Goal: Transaction & Acquisition: Book appointment/travel/reservation

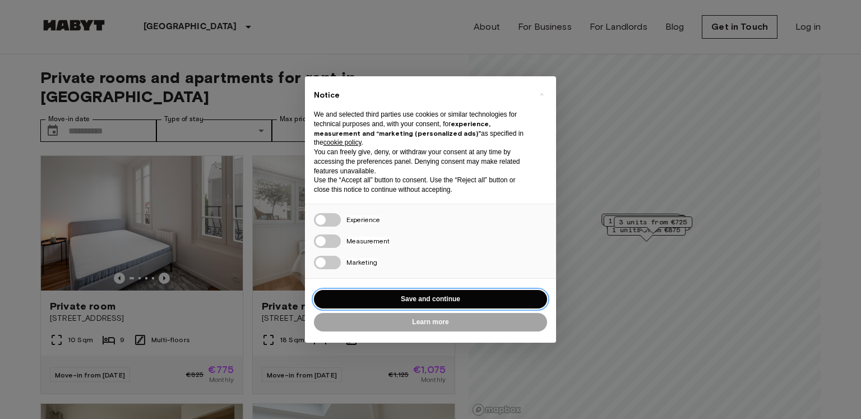
click at [438, 297] on button "Save and continue" at bounding box center [430, 299] width 233 height 18
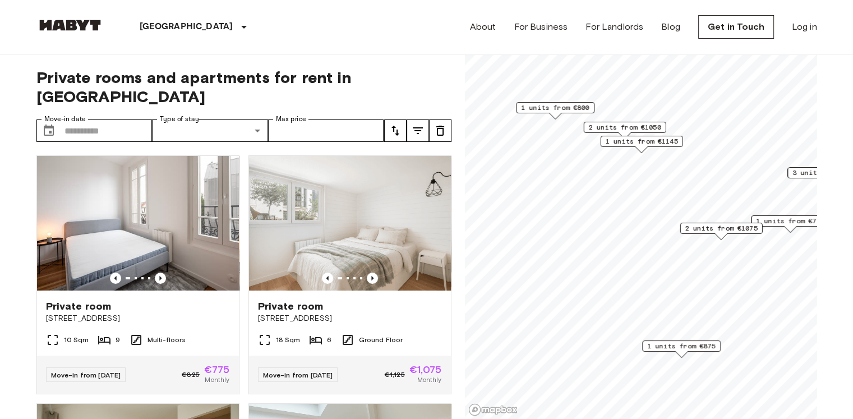
click at [714, 229] on span "2 units from €1075" at bounding box center [720, 228] width 72 height 10
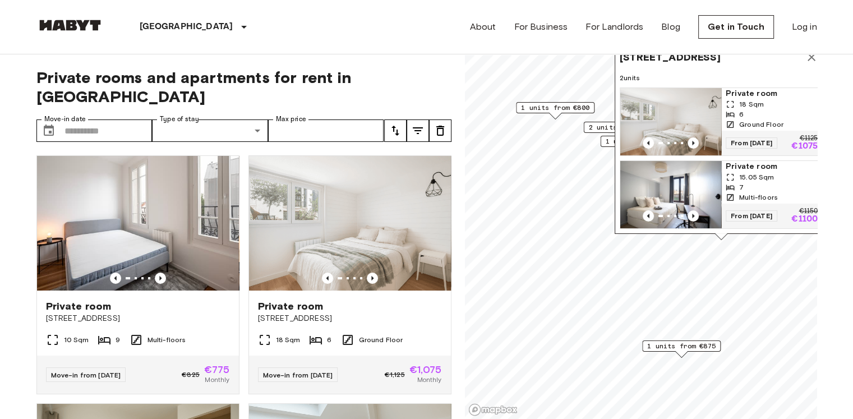
click at [409, 66] on div "Private rooms and apartments for rent in [GEOGRAPHIC_DATA] Move-in date ​ Move-…" at bounding box center [243, 236] width 415 height 365
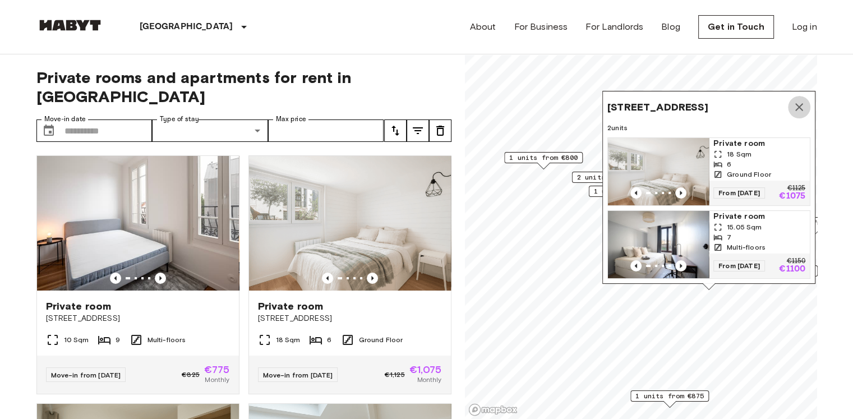
click at [796, 100] on icon "Map marker" at bounding box center [798, 106] width 13 height 13
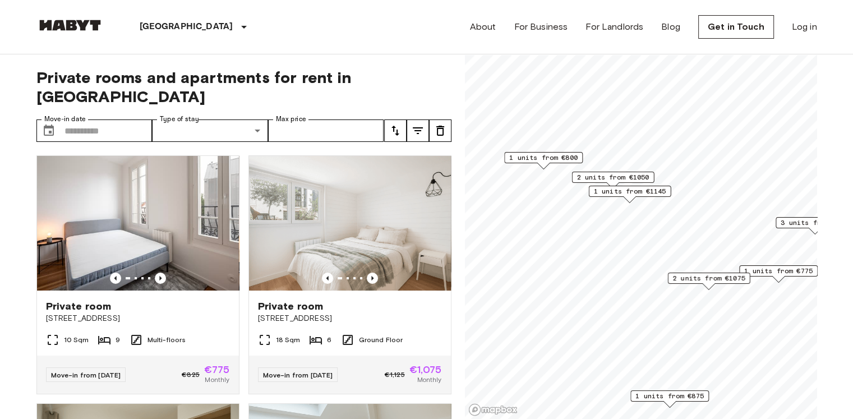
click at [618, 191] on span "1 units from €1145" at bounding box center [629, 191] width 72 height 10
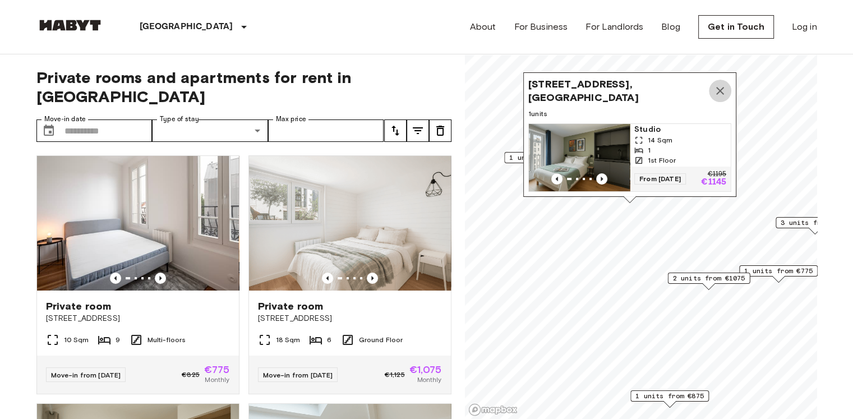
click at [729, 80] on button "Map marker" at bounding box center [720, 91] width 22 height 22
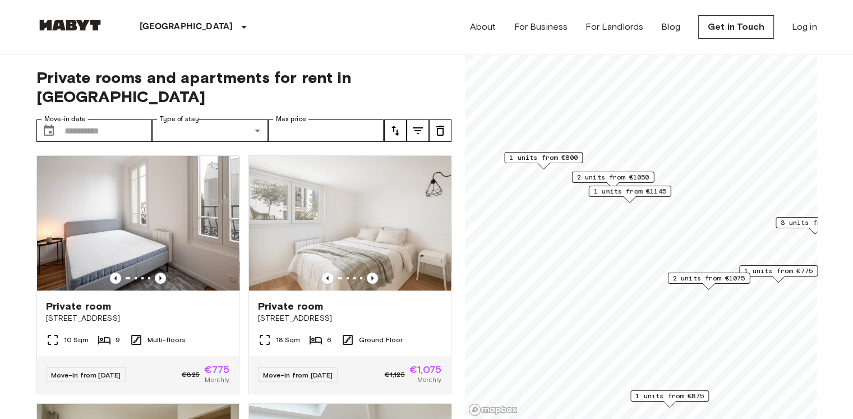
click at [608, 179] on span "2 units from €1050" at bounding box center [612, 177] width 72 height 10
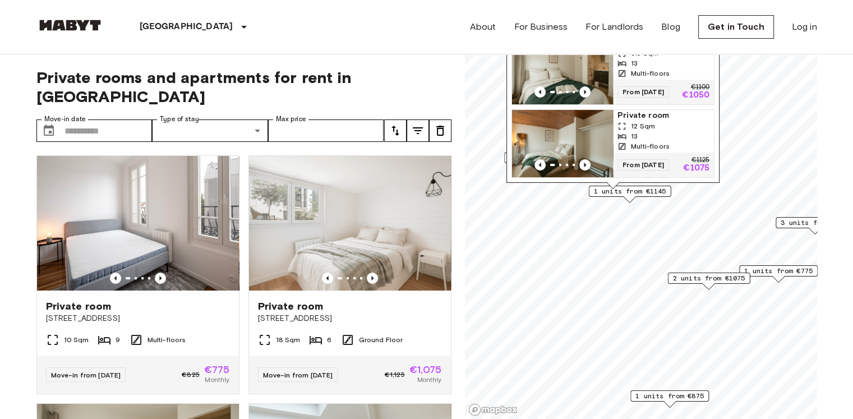
scroll to position [366, 0]
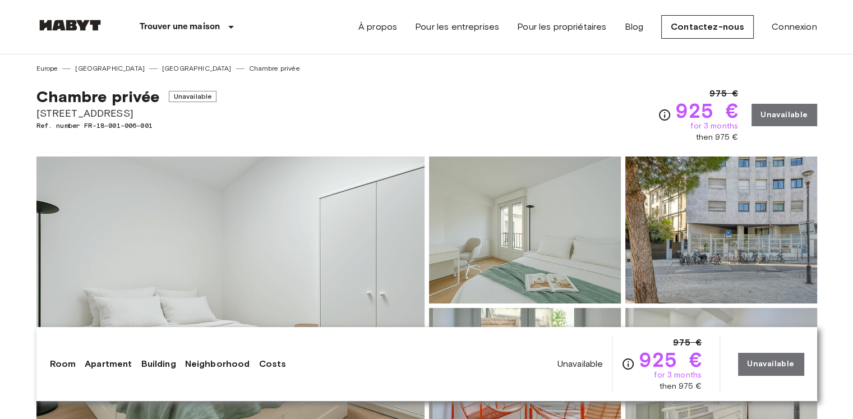
click at [196, 95] on span "Unavailable" at bounding box center [193, 96] width 48 height 11
click at [774, 119] on div "975 € 925 € for 3 months then 975 € Unavailable" at bounding box center [737, 115] width 159 height 56
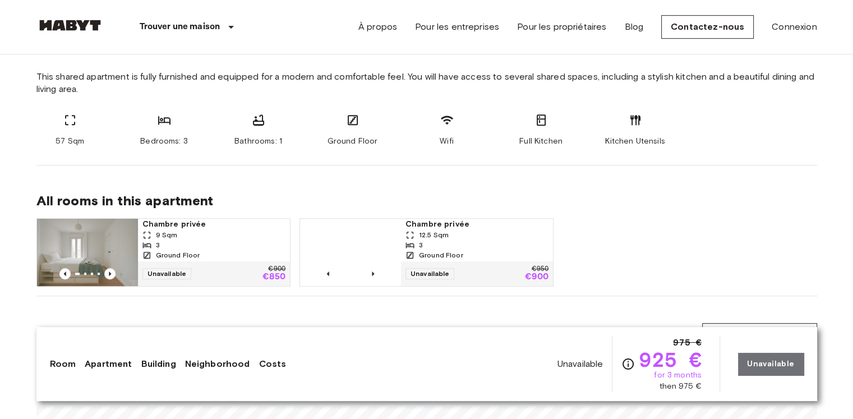
scroll to position [729, 0]
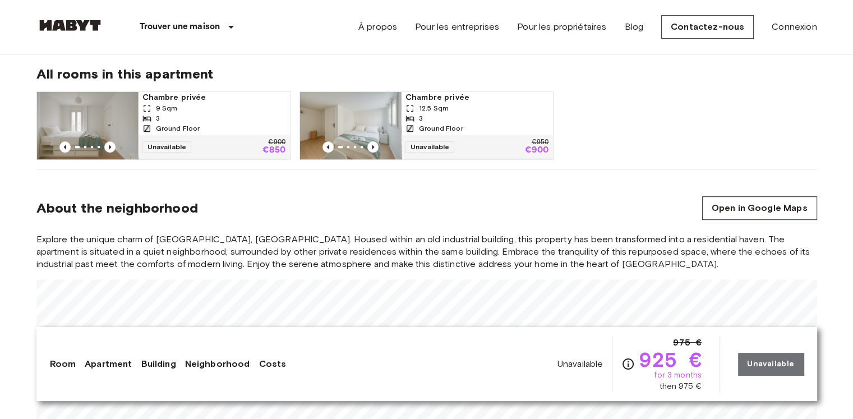
click at [197, 142] on div "Unavailable €900 €850" at bounding box center [214, 147] width 152 height 25
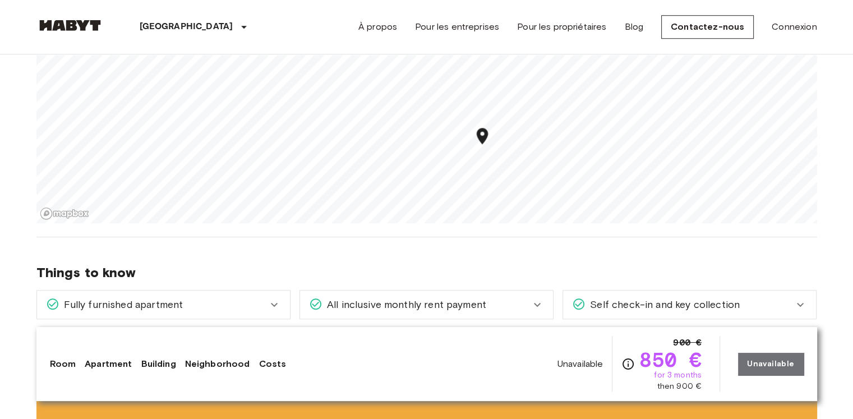
scroll to position [729, 0]
